Goal: Task Accomplishment & Management: Manage account settings

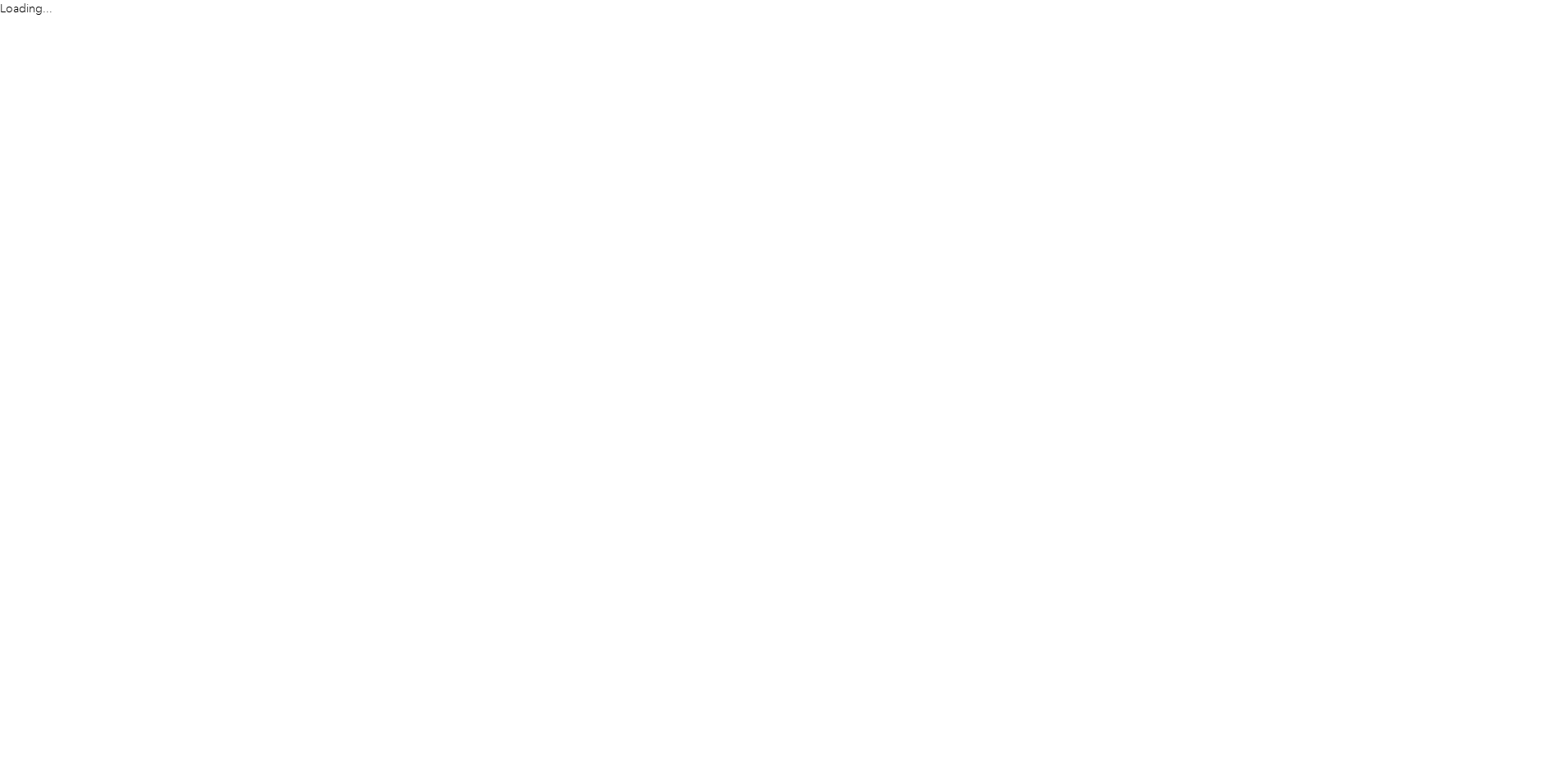
click at [1296, 706] on html "Loading..." at bounding box center [779, 383] width 1559 height 767
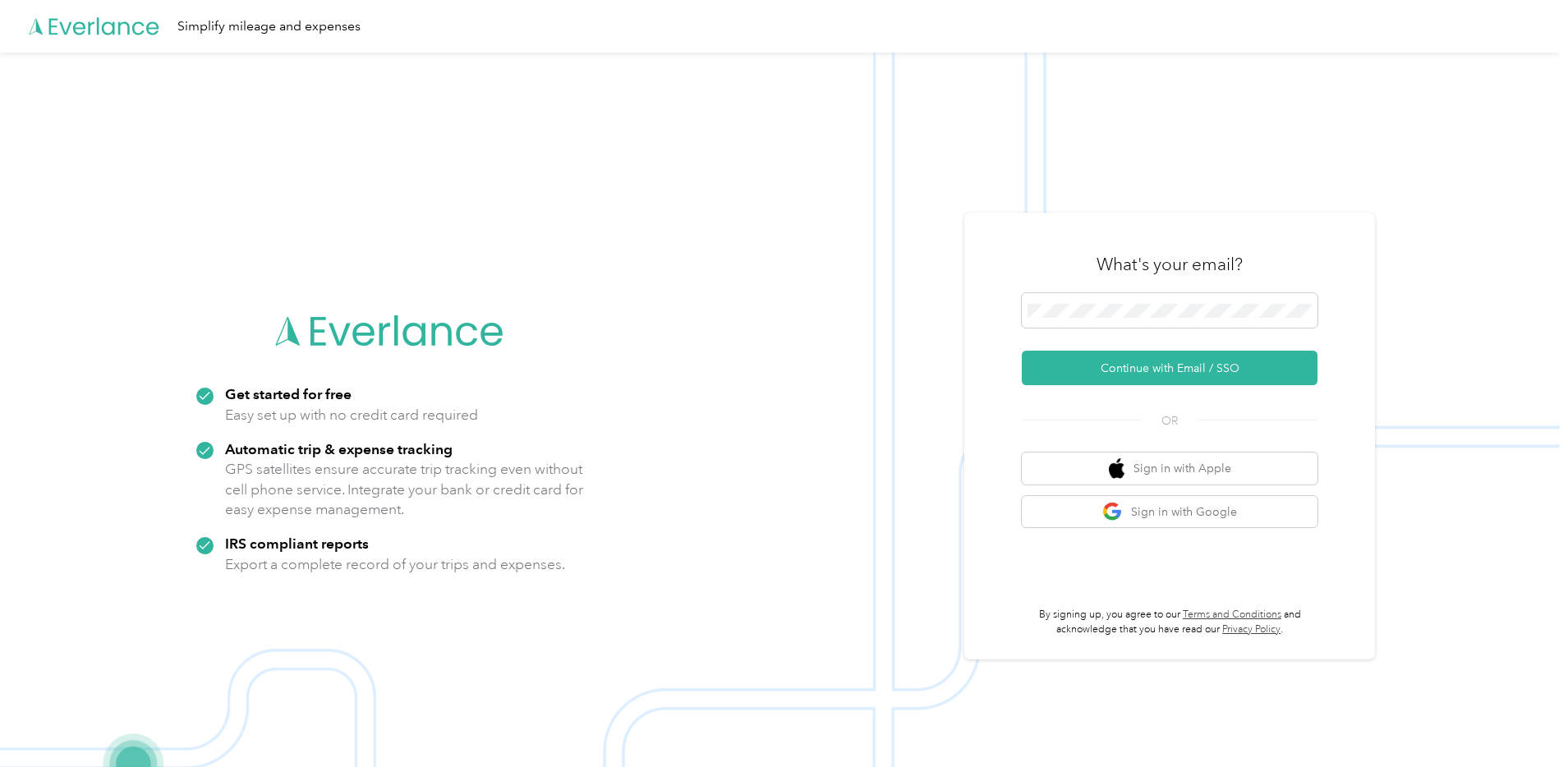
click at [937, 362] on img at bounding box center [779, 435] width 1559 height 767
click at [1108, 475] on button "Sign in with Apple" at bounding box center [1170, 469] width 295 height 32
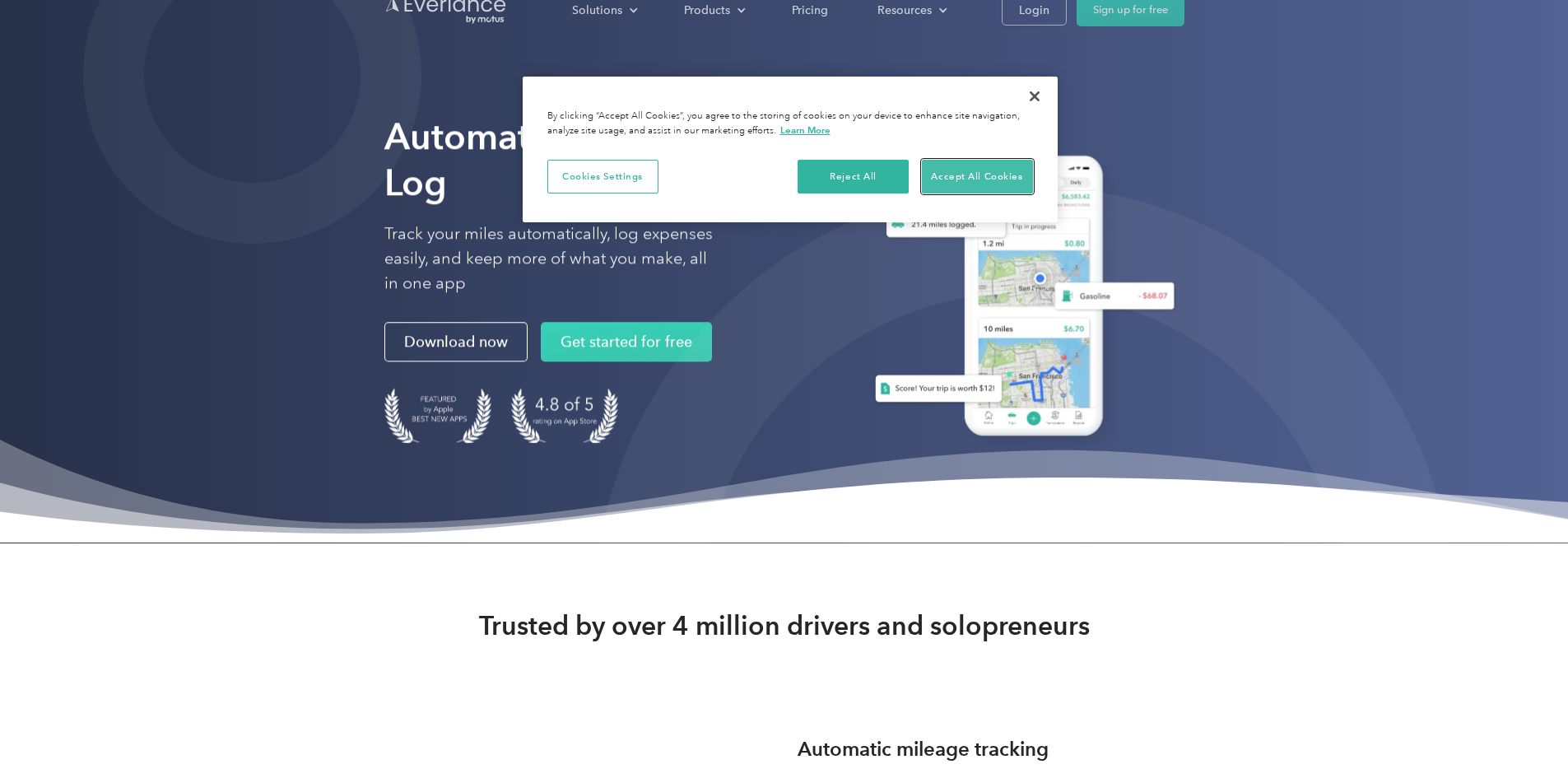
click at [966, 179] on button "Accept All Cookies" at bounding box center [978, 177] width 111 height 34
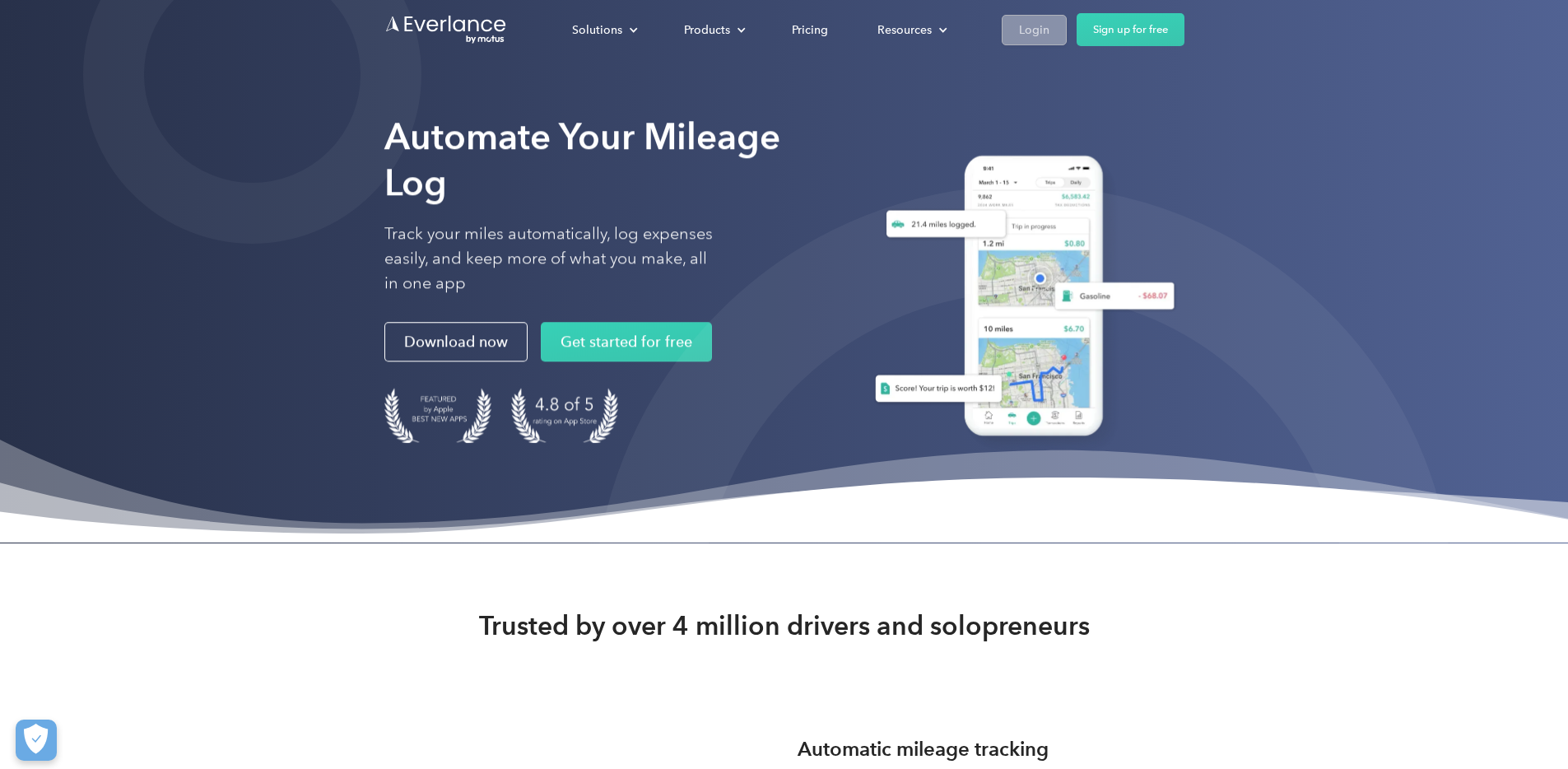
click at [1049, 37] on div "Login" at bounding box center [1034, 31] width 31 height 21
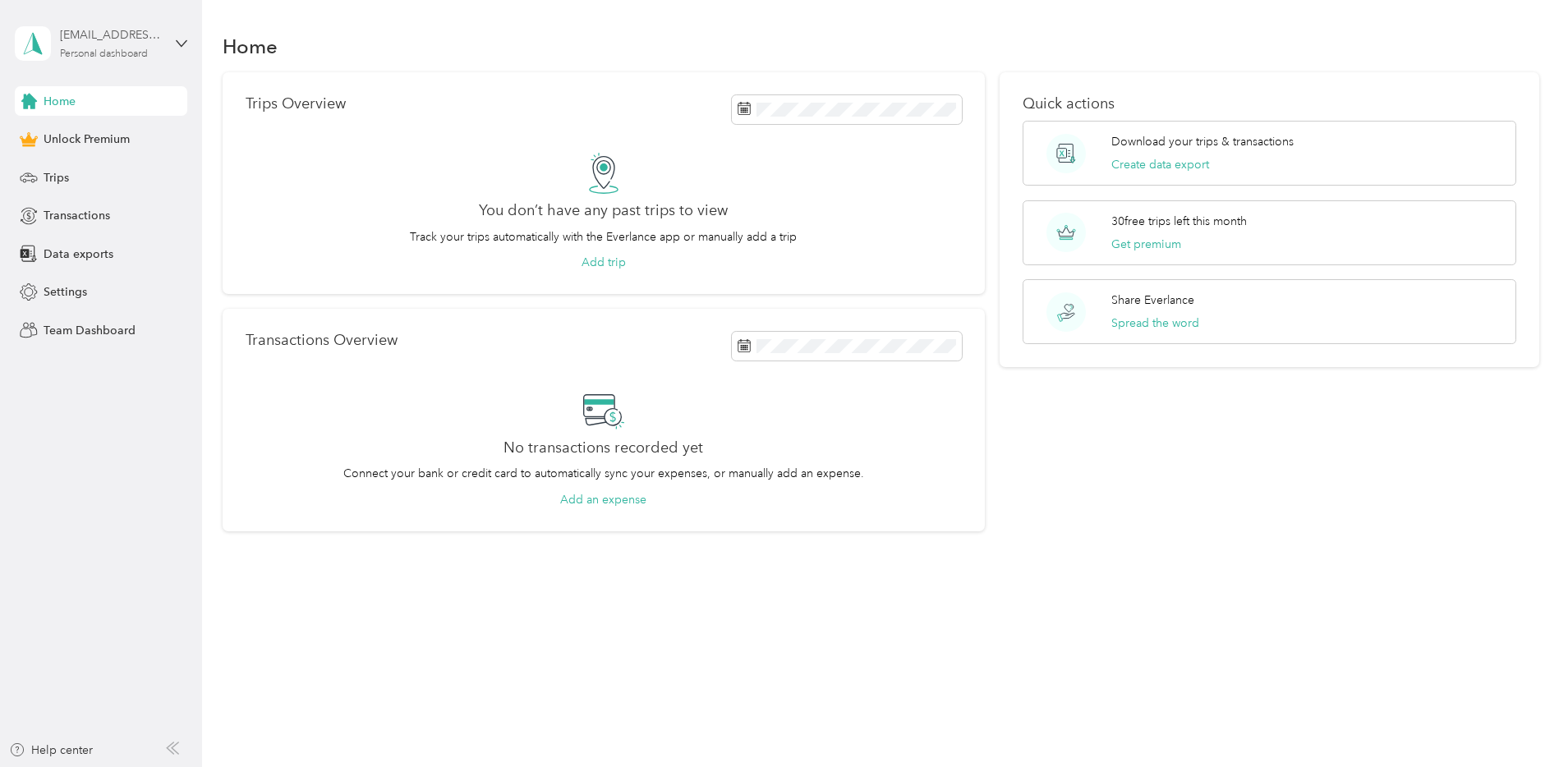
click at [145, 44] on div "[EMAIL_ADDRESS][DOMAIN_NAME]" at bounding box center [111, 35] width 103 height 17
click at [309, 58] on div "Home" at bounding box center [881, 46] width 1317 height 34
click at [189, 45] on aside "bqxhrvk4zj@privaterelay.appleid.com Personal dashboard Home Unlock Premium Trip…" at bounding box center [101, 383] width 202 height 767
click at [179, 40] on icon at bounding box center [182, 44] width 11 height 11
click at [107, 144] on div "You’re signed in as bqxhrvk4zj@privaterelay.appleid.com Log out" at bounding box center [188, 114] width 346 height 92
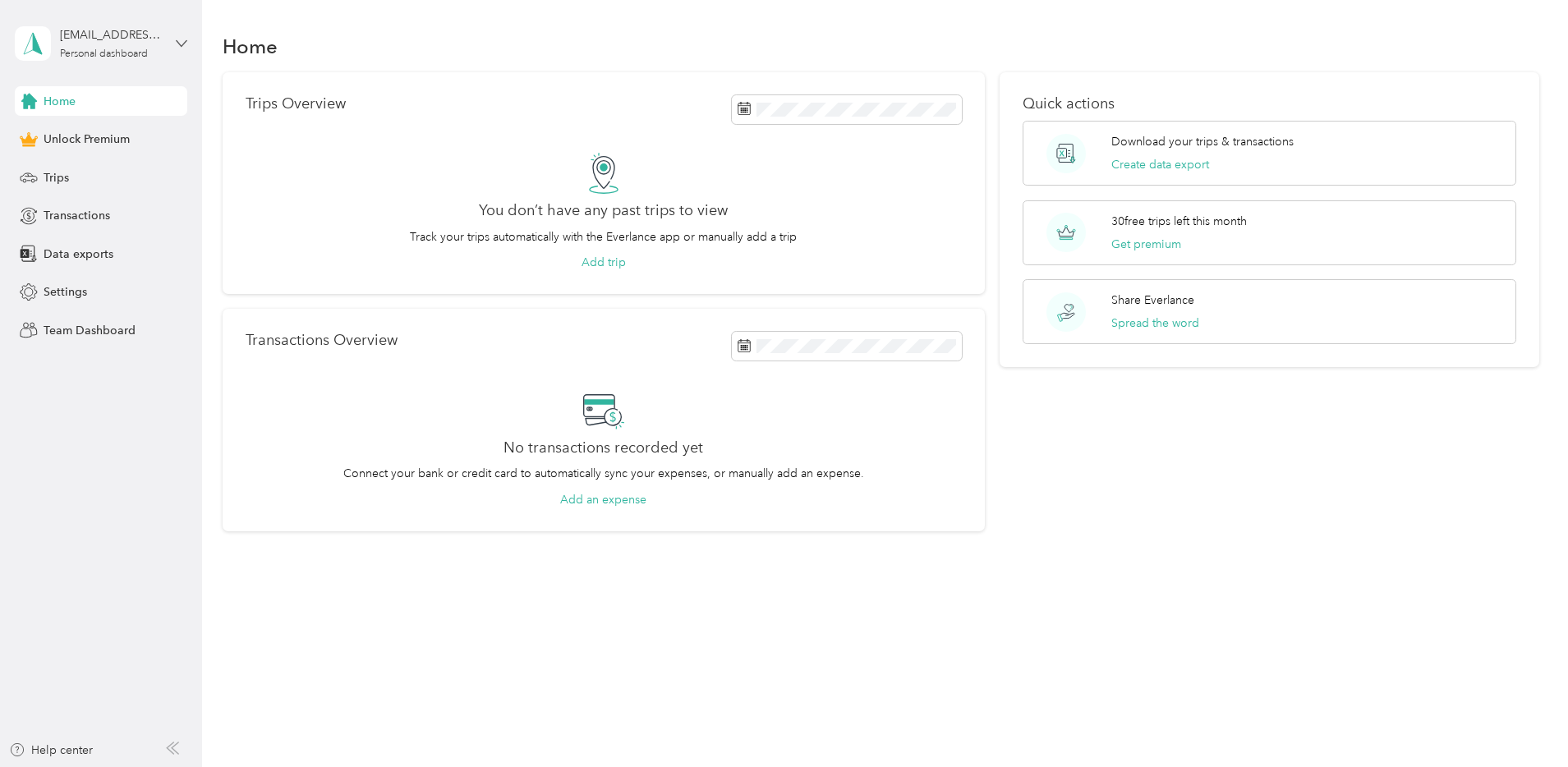
click at [176, 38] on icon at bounding box center [182, 44] width 11 height 11
click at [80, 126] on div "Log out" at bounding box center [61, 134] width 63 height 17
